Goal: Information Seeking & Learning: Learn about a topic

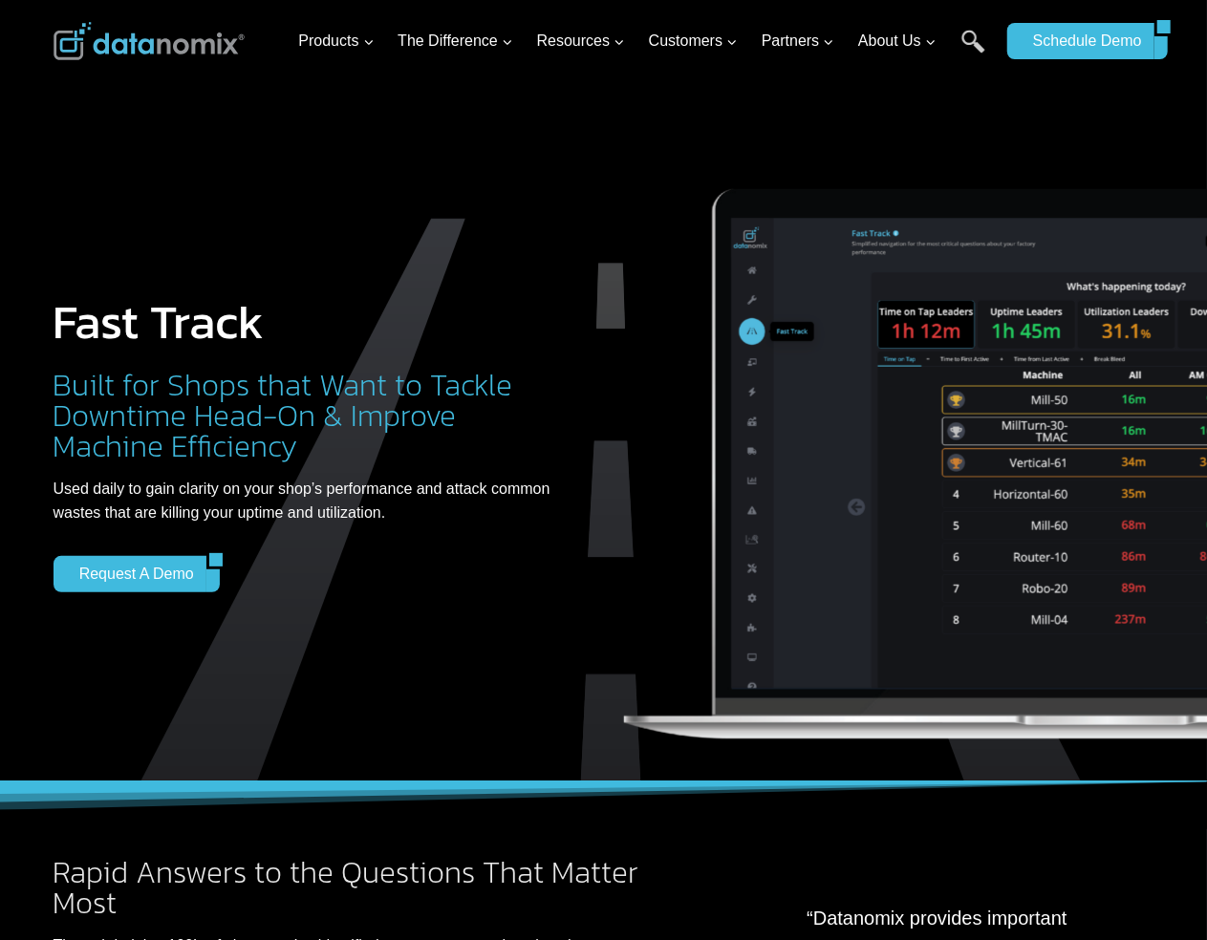
click at [190, 108] on div "Fast Track Built for Shops that Want to Tackle Downtime Head-On & Improve Machi…" at bounding box center [604, 415] width 1147 height 830
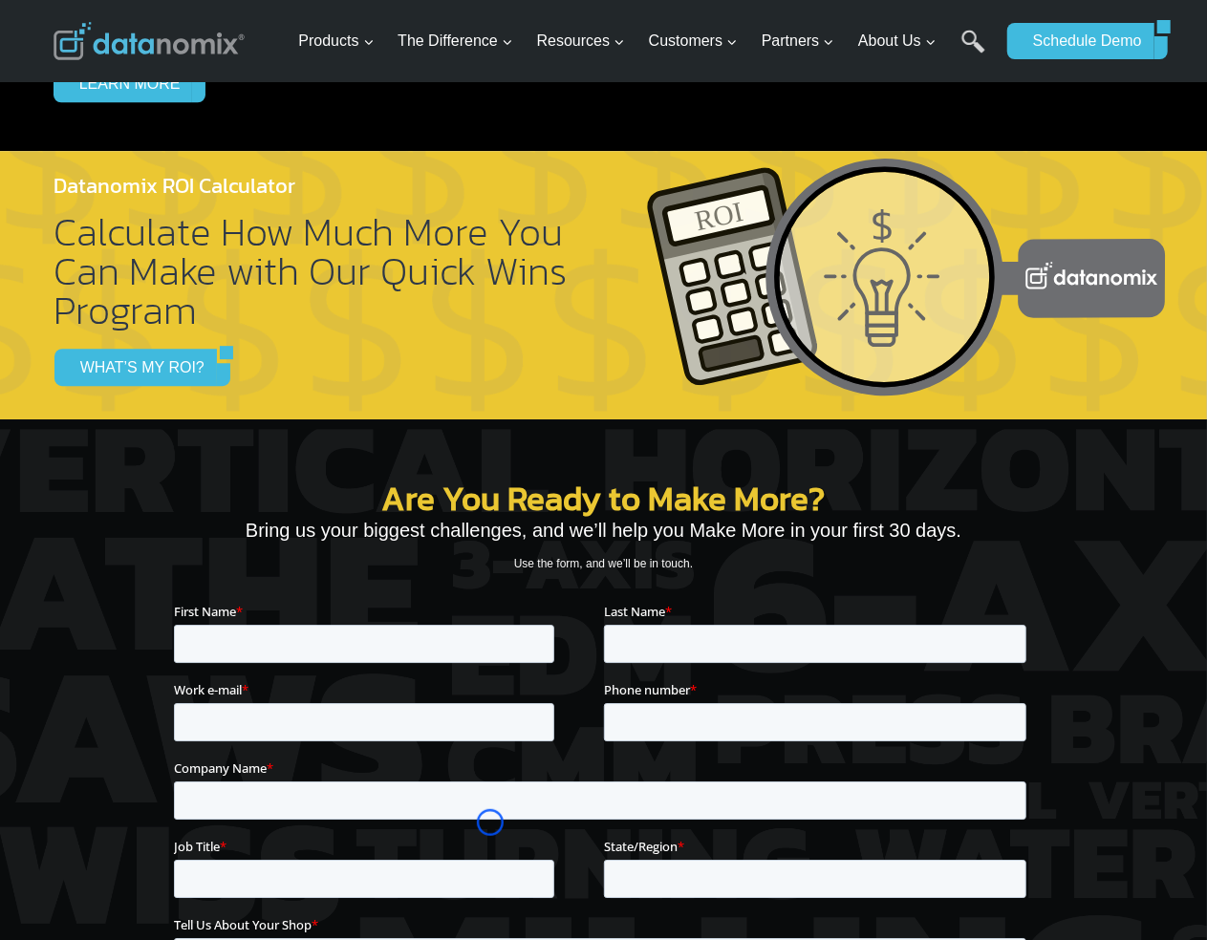
scroll to position [2722, 0]
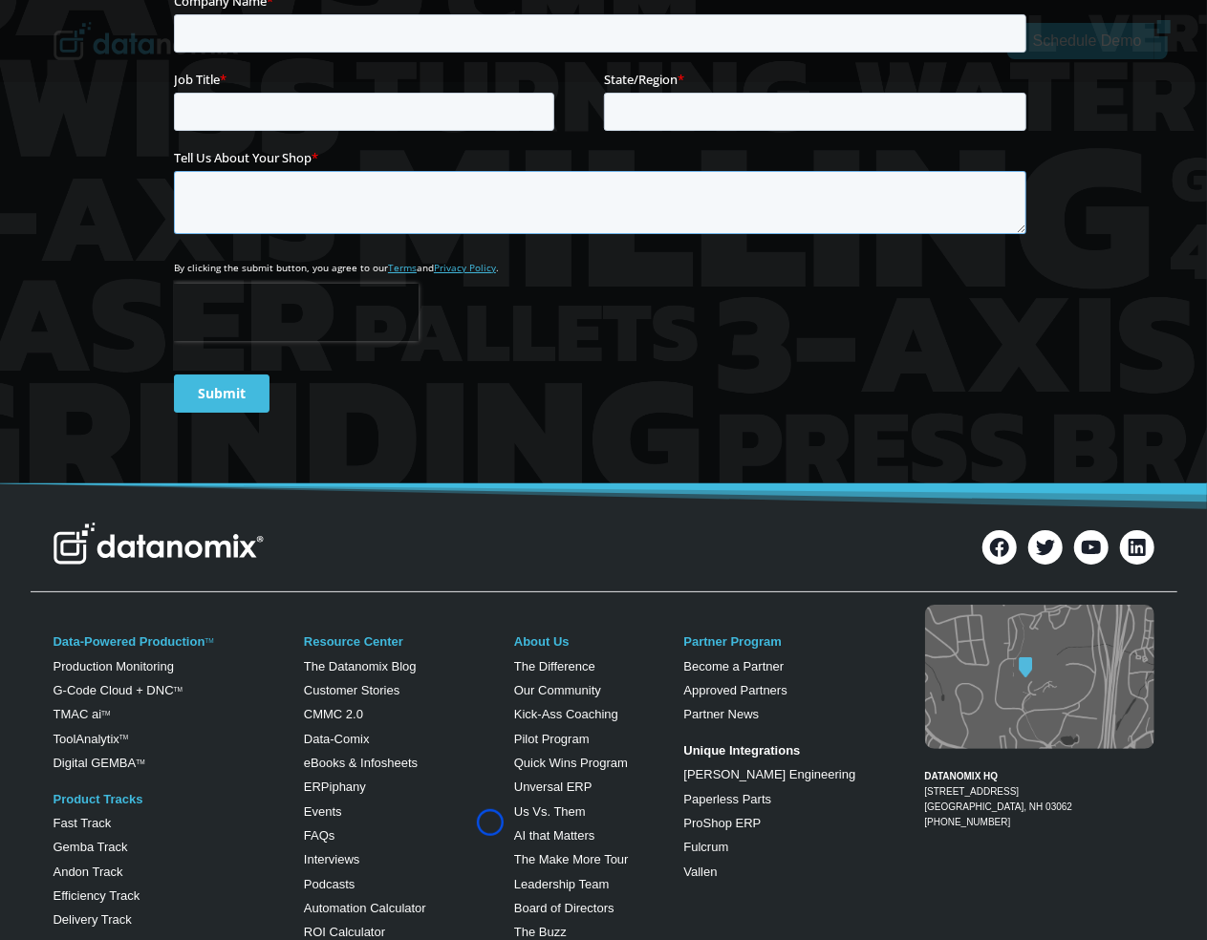
click at [189, 172] on textarea "Tell Us About Your Shop *" at bounding box center [599, 202] width 853 height 63
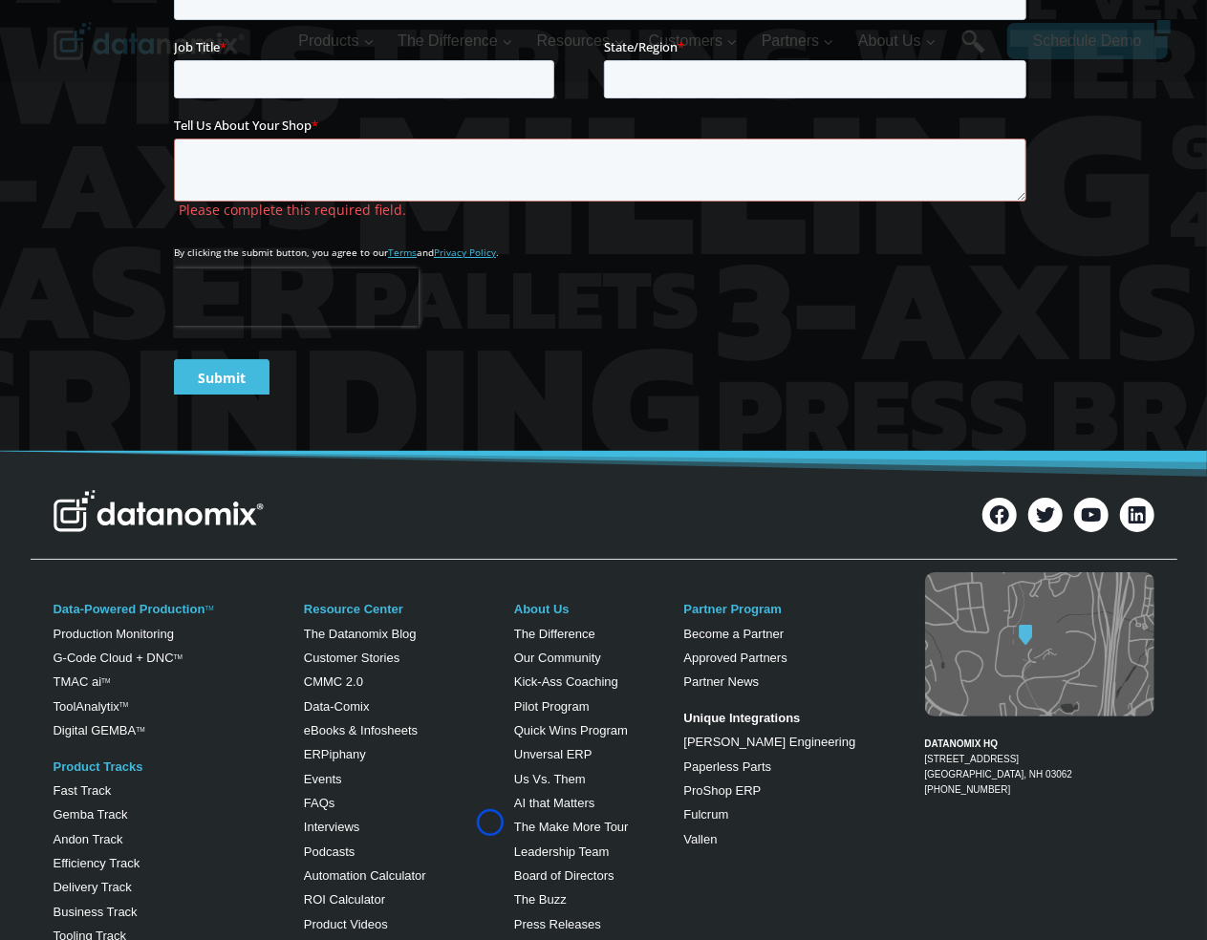
click at [132, 113] on div "Are You Ready to Make More? Bring us your biggest challenges, and we’ll help yo…" at bounding box center [604, 35] width 1147 height 831
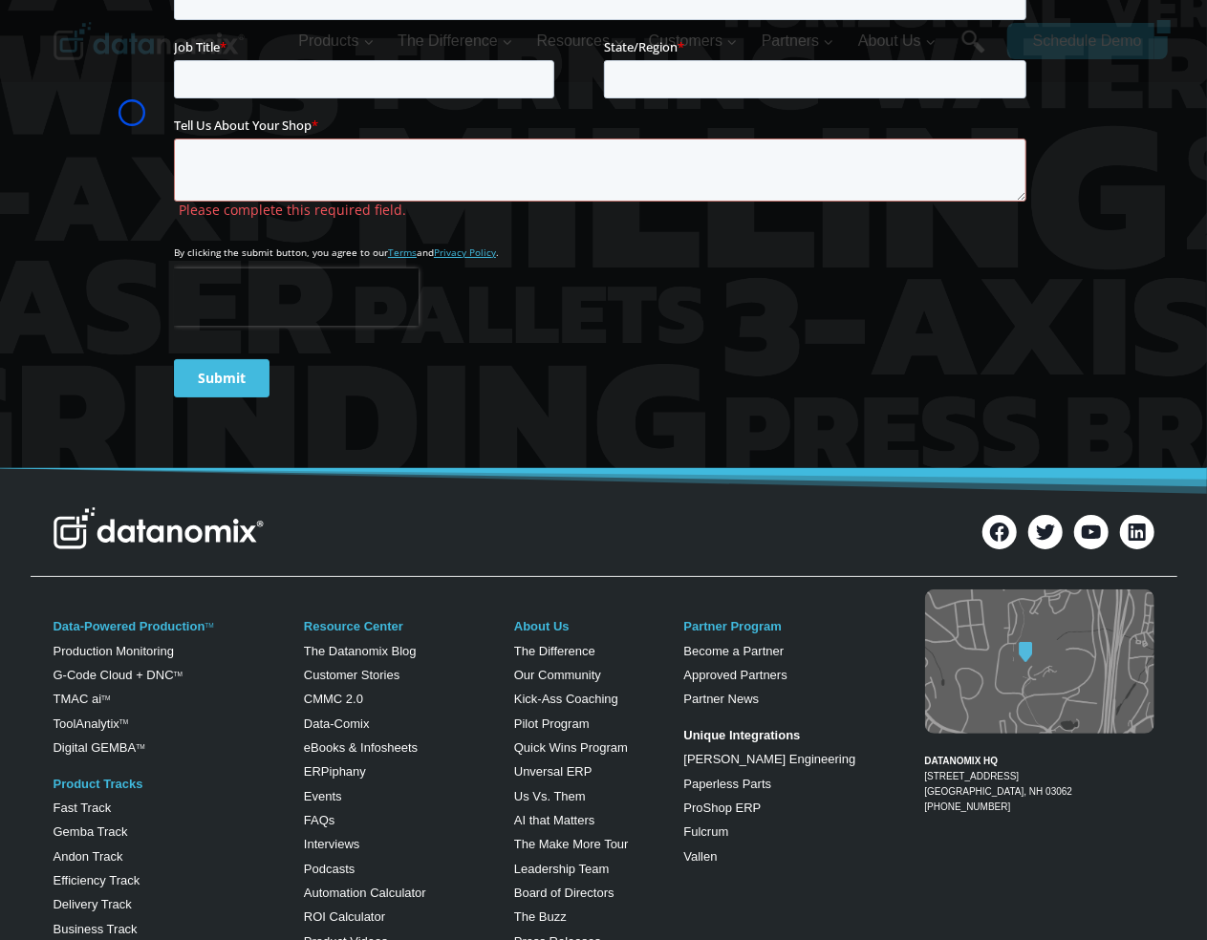
click at [132, 113] on div "Are You Ready to Make More? Bring us your biggest challenges, and we’ll help yo…" at bounding box center [604, 44] width 1147 height 849
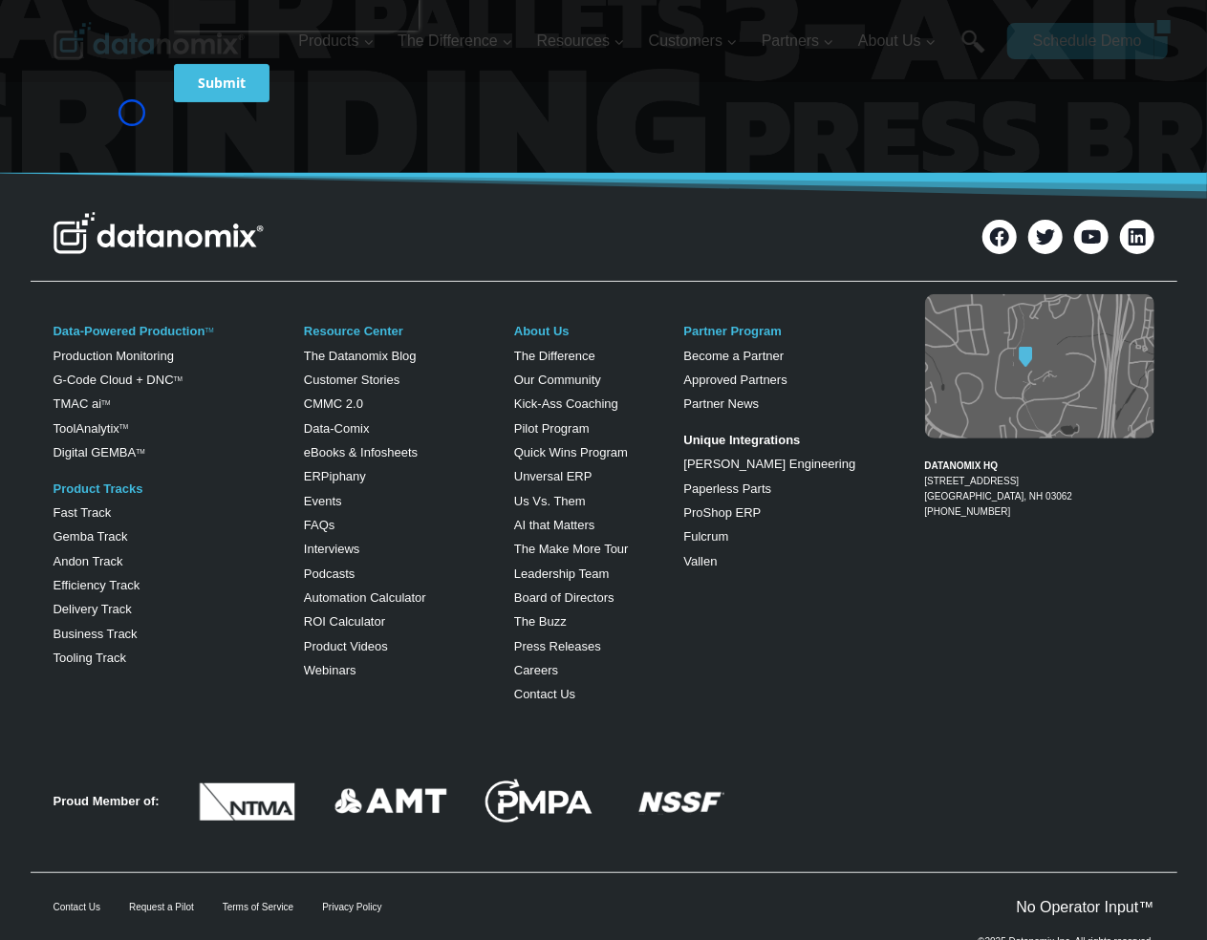
scroll to position [3821, 0]
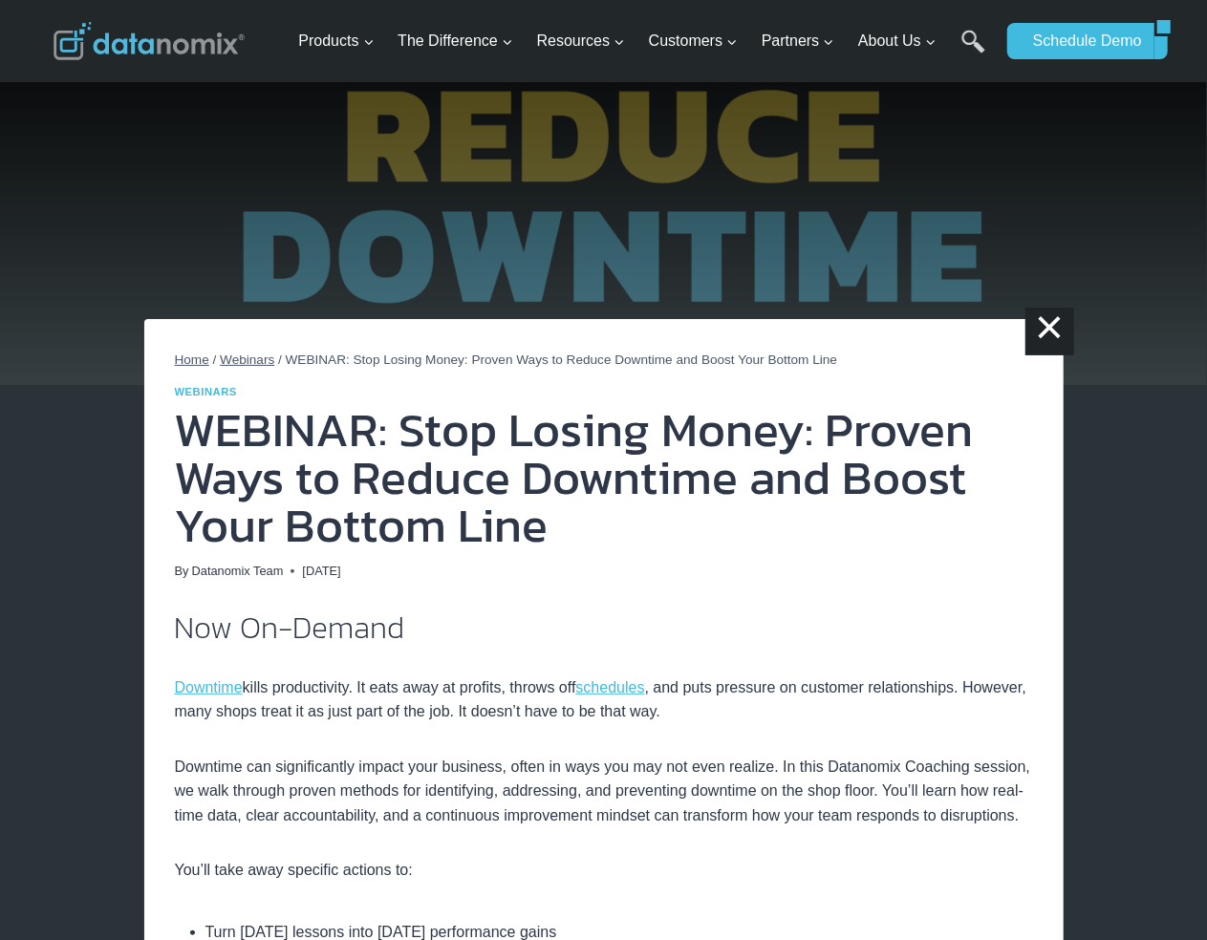
click at [146, 150] on img at bounding box center [603, 192] width 1207 height 385
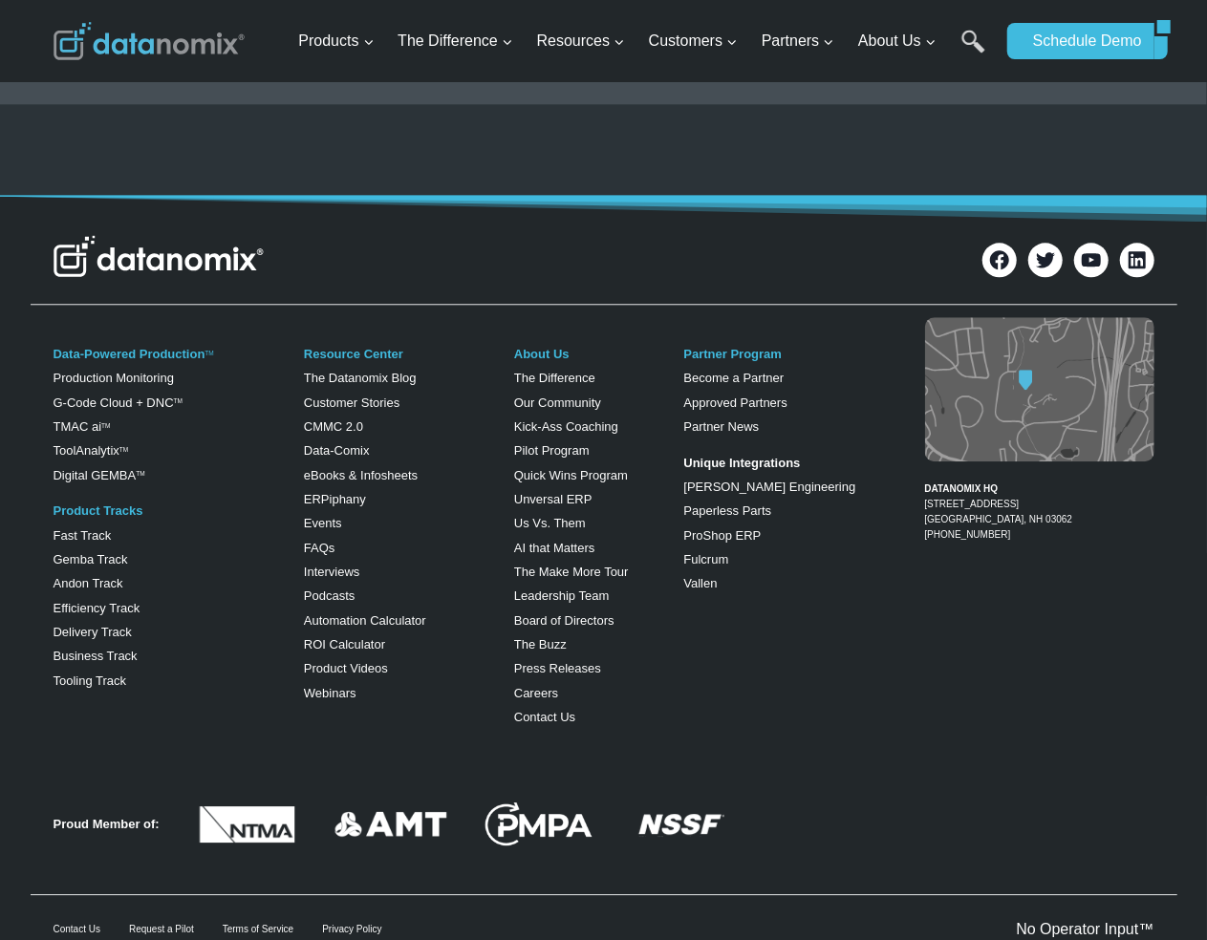
scroll to position [2473, 0]
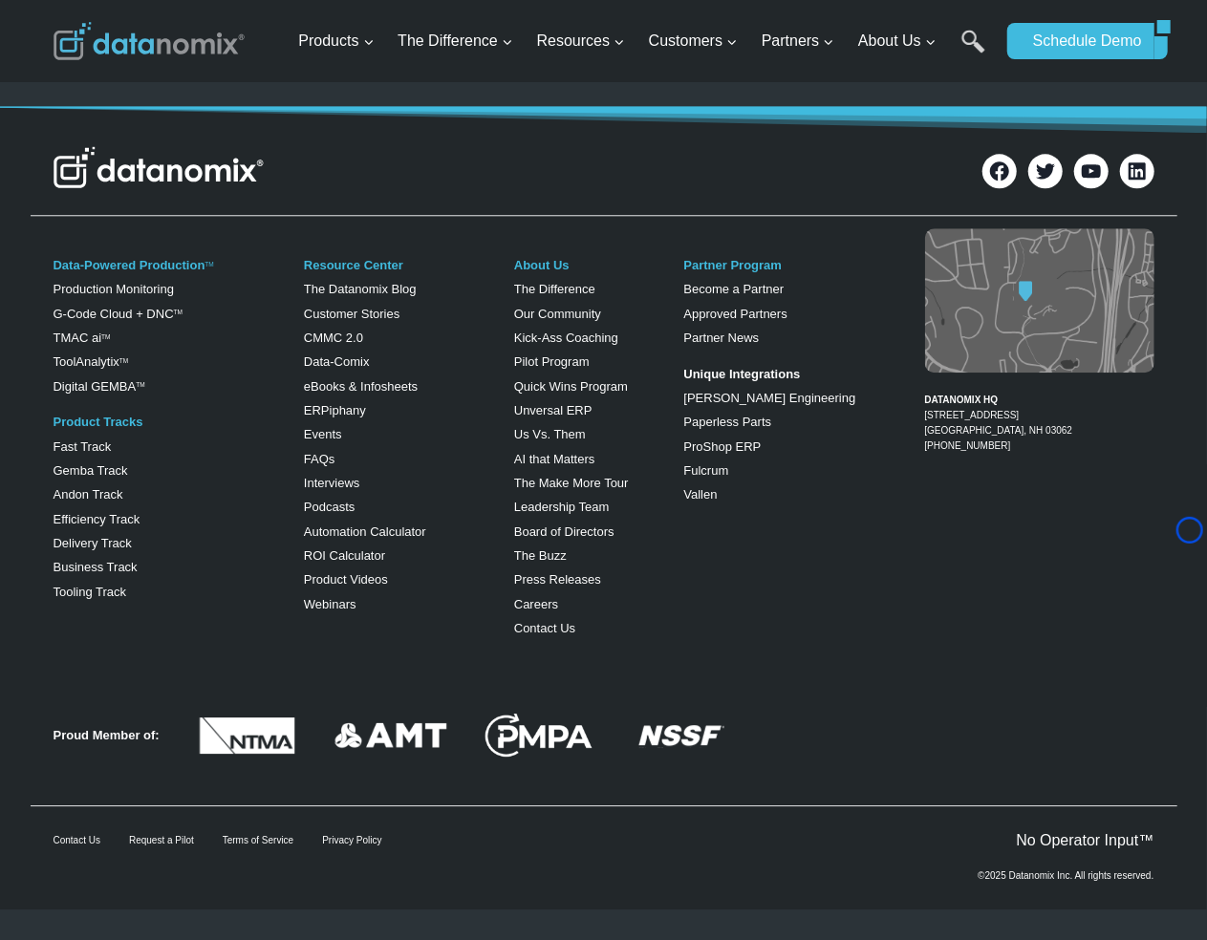
click at [146, 150] on img at bounding box center [159, 167] width 210 height 42
click at [113, 157] on img at bounding box center [159, 167] width 210 height 42
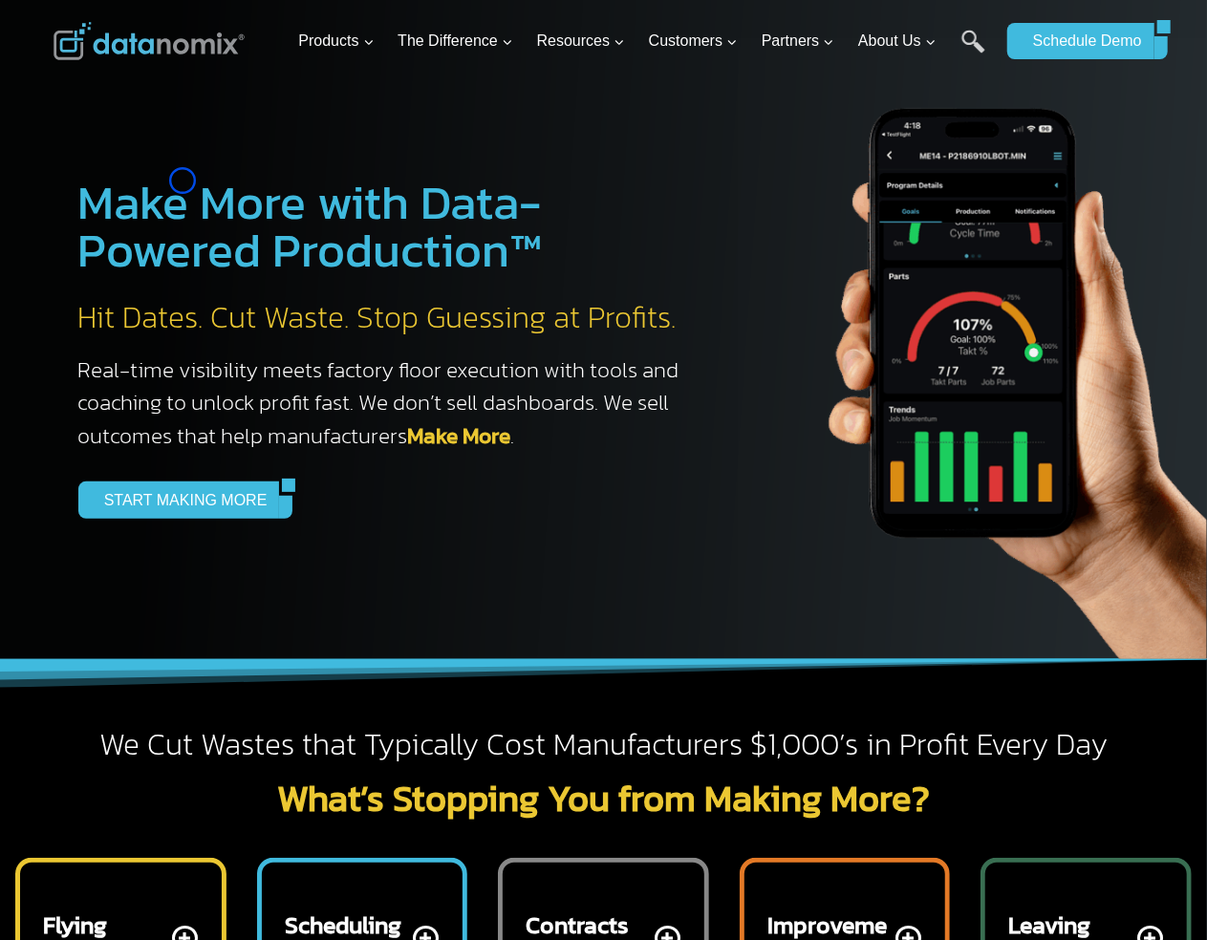
click at [183, 181] on h1 "Make More with Data-Powered Production™" at bounding box center [388, 227] width 621 height 96
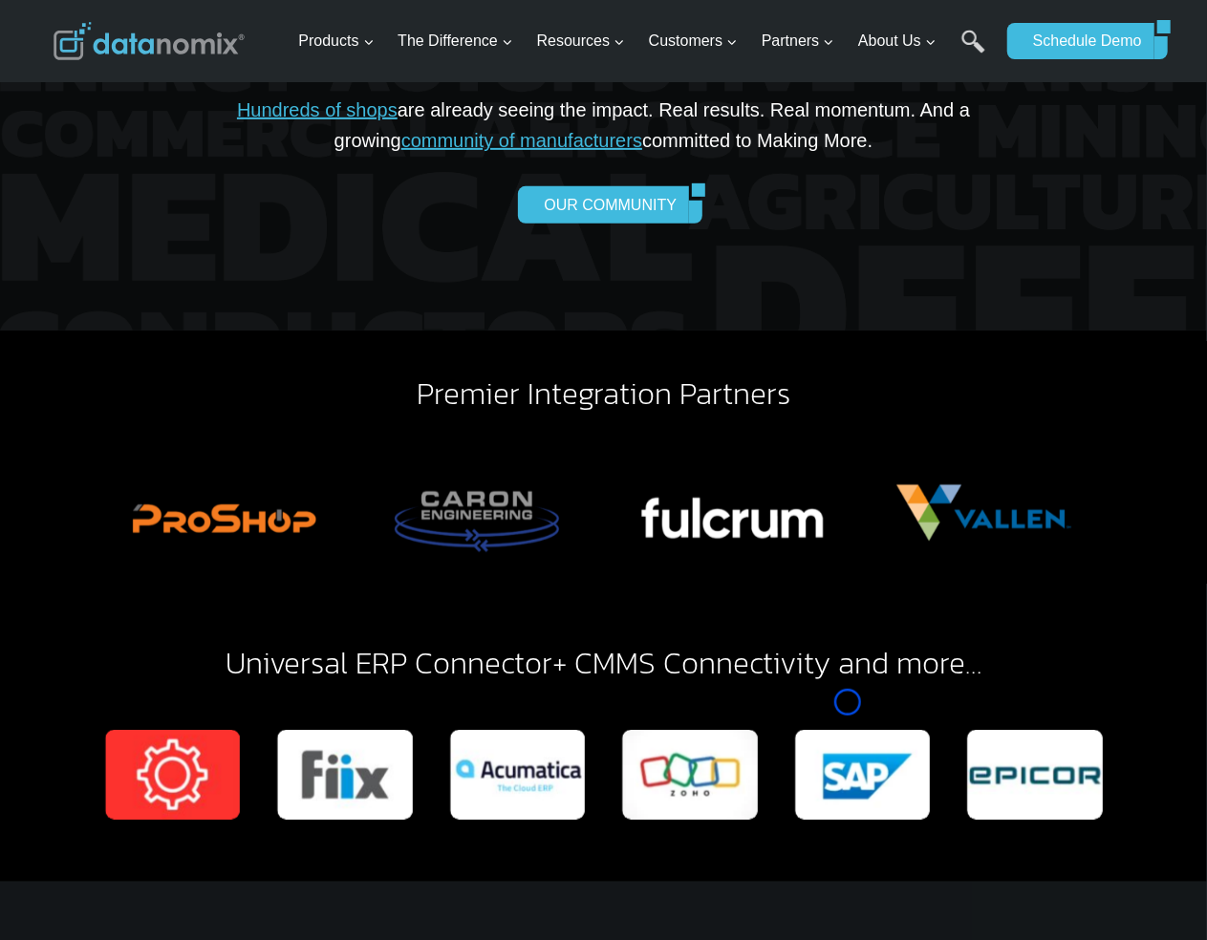
scroll to position [4096, 0]
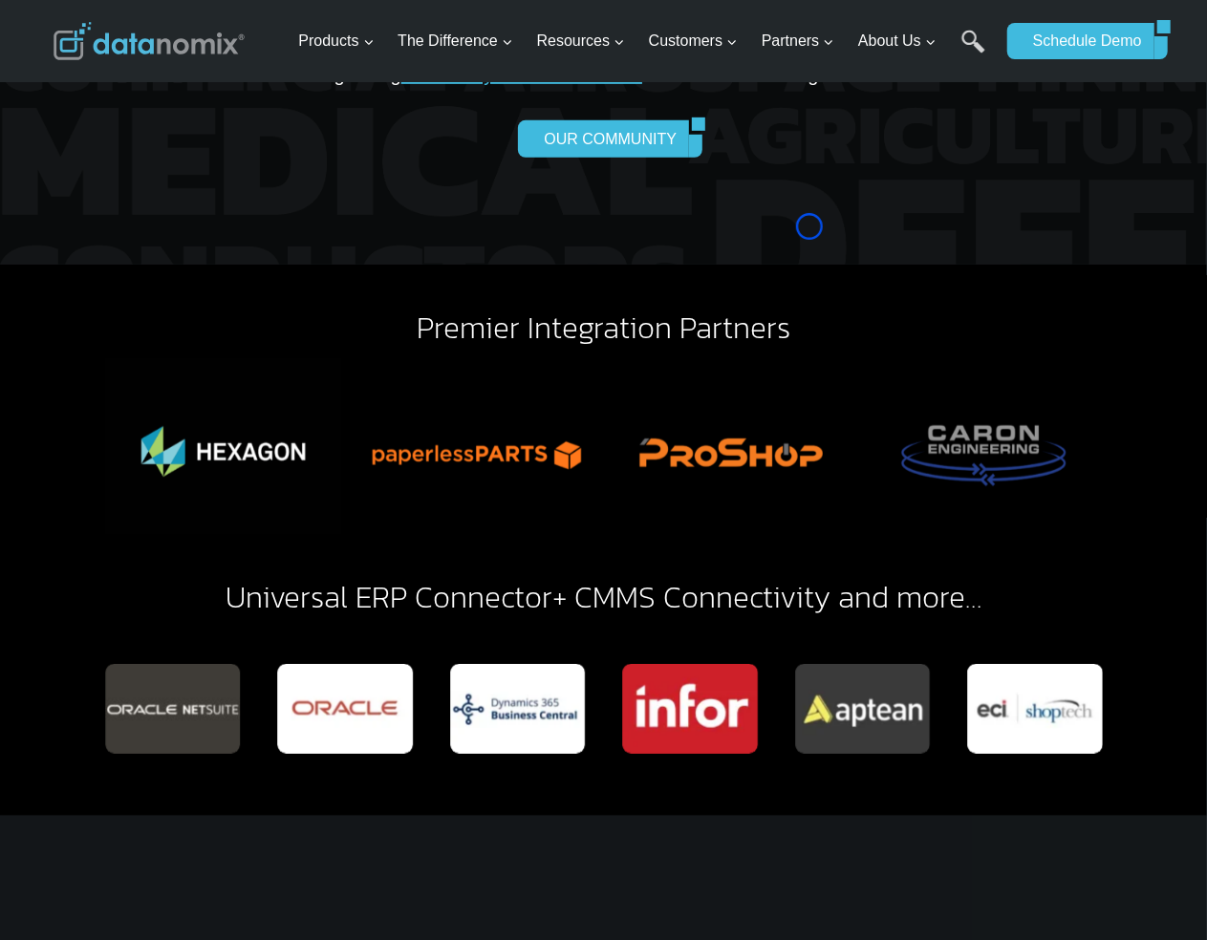
click at [184, 120] on div "OUR COMMUNITY" at bounding box center [604, 138] width 856 height 36
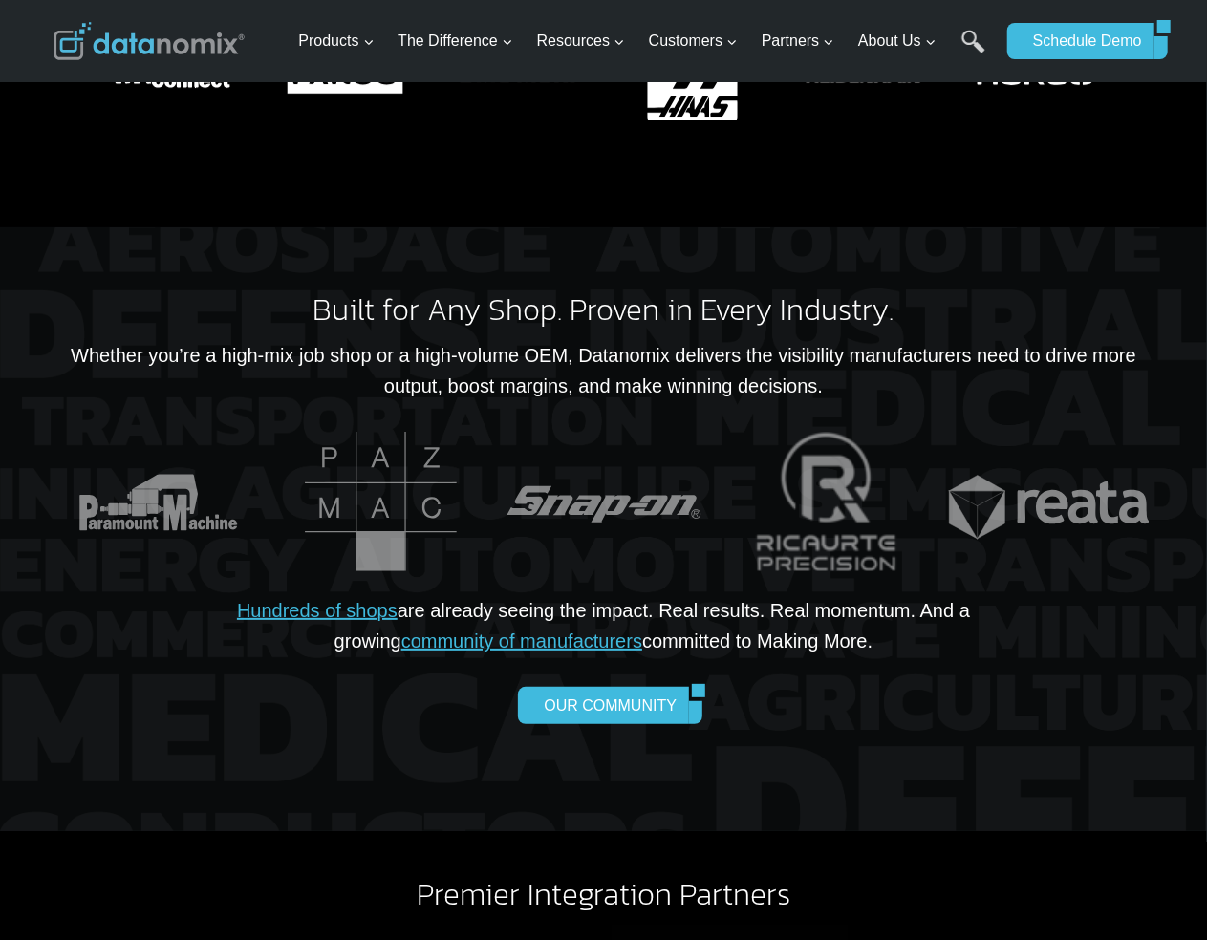
click at [0, 525] on html "Skip to content Products Expand Data-Powered Production TM Production Monitorin…" at bounding box center [603, 783] width 1207 height 8627
